Goal: Information Seeking & Learning: Learn about a topic

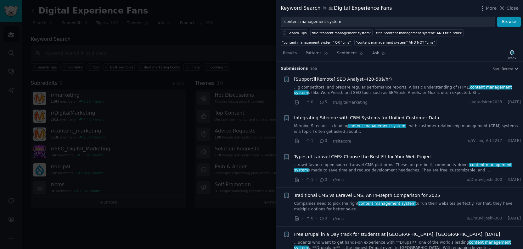
scroll to position [267, 0]
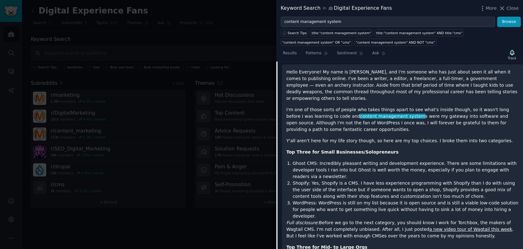
click at [511, 9] on span "Close" at bounding box center [512, 8] width 12 height 7
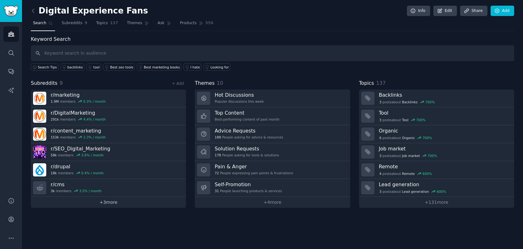
click at [109, 204] on link "+ 3 more" at bounding box center [108, 202] width 155 height 11
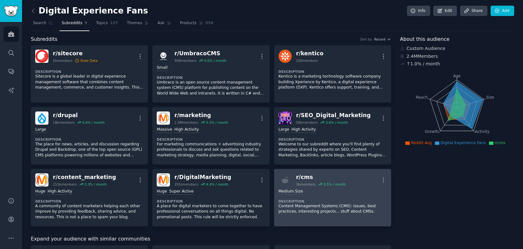
click at [312, 178] on div "r/ cms" at bounding box center [321, 178] width 50 height 8
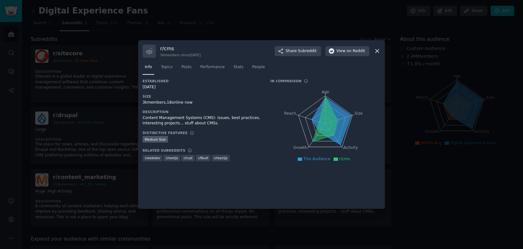
click at [378, 53] on icon at bounding box center [377, 51] width 7 height 7
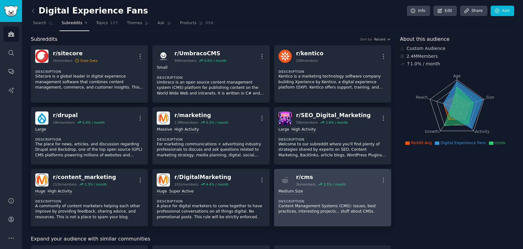
click at [312, 196] on div "Medium Size Description Content Management Systems (CMS): issues, best practice…" at bounding box center [332, 202] width 108 height 30
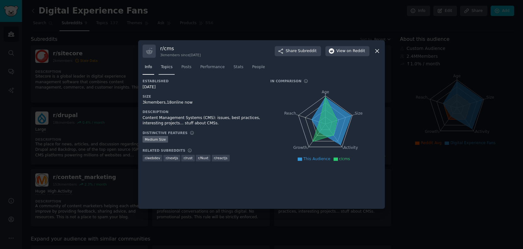
click at [165, 68] on span "Topics" at bounding box center [167, 67] width 12 height 6
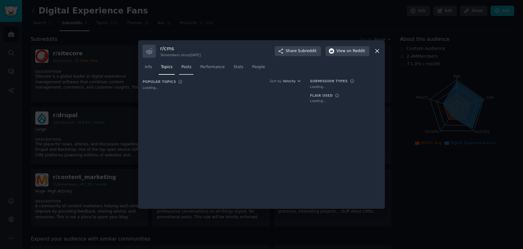
click at [186, 67] on span "Posts" at bounding box center [186, 67] width 10 height 6
